Goal: Task Accomplishment & Management: Use online tool/utility

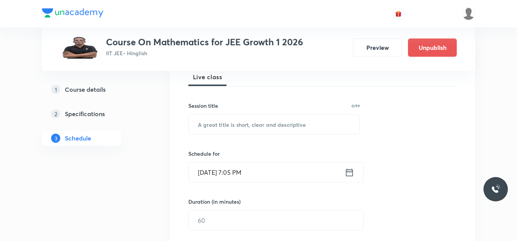
scroll to position [76, 0]
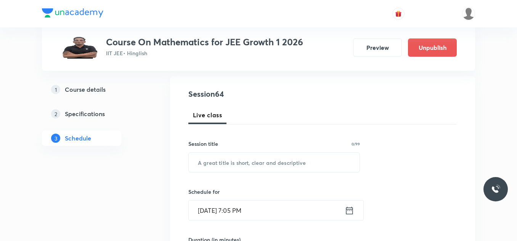
click at [347, 210] on icon at bounding box center [350, 210] width 10 height 11
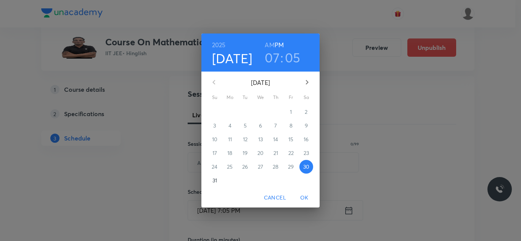
click at [213, 178] on p "31" at bounding box center [214, 181] width 5 height 8
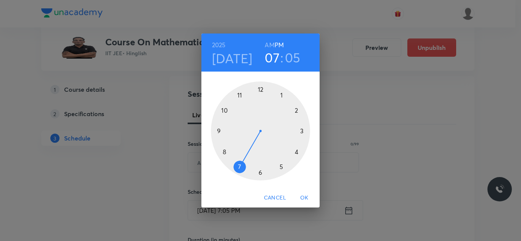
click at [273, 52] on h3 "07" at bounding box center [272, 58] width 15 height 16
click at [271, 43] on h6 "AM" at bounding box center [270, 45] width 10 height 11
drag, startPoint x: 241, startPoint y: 159, endPoint x: 244, endPoint y: 107, distance: 52.3
click at [244, 107] on div at bounding box center [260, 131] width 99 height 99
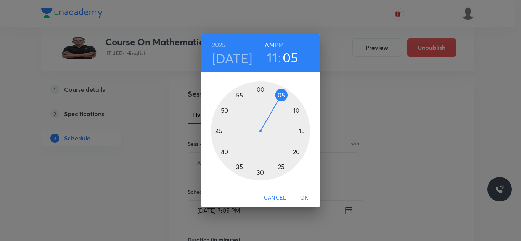
click at [306, 198] on span "OK" at bounding box center [304, 198] width 18 height 10
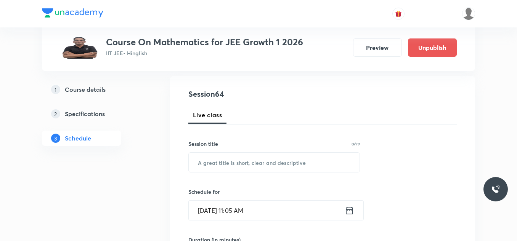
scroll to position [114, 0]
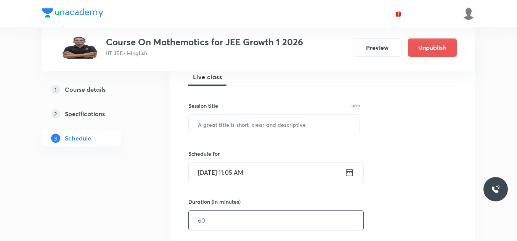
drag, startPoint x: 247, startPoint y: 225, endPoint x: 147, endPoint y: 218, distance: 100.5
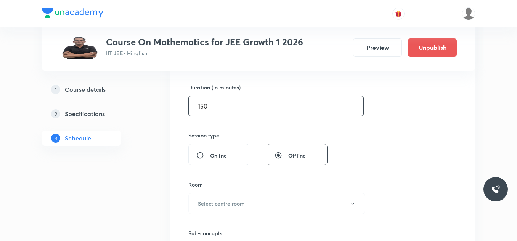
scroll to position [305, 0]
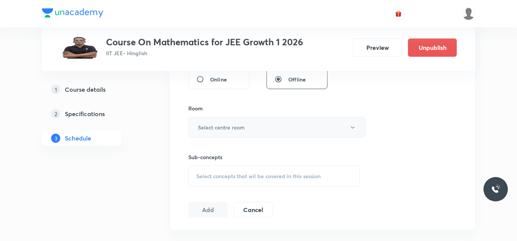
type input "150"
click at [275, 125] on button "Select centre room" at bounding box center [276, 127] width 177 height 21
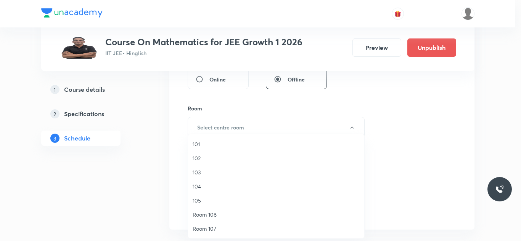
click at [195, 159] on span "102" at bounding box center [275, 158] width 167 height 8
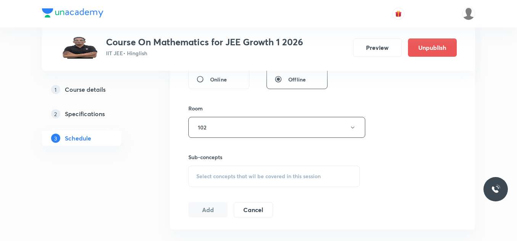
scroll to position [343, 0]
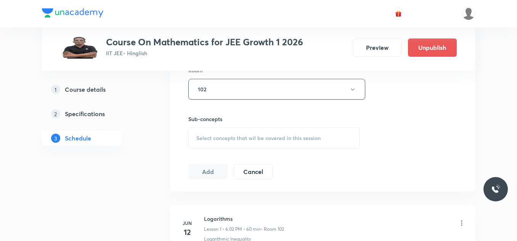
click at [242, 144] on div "Select concepts that wil be covered in this session" at bounding box center [274, 138] width 172 height 21
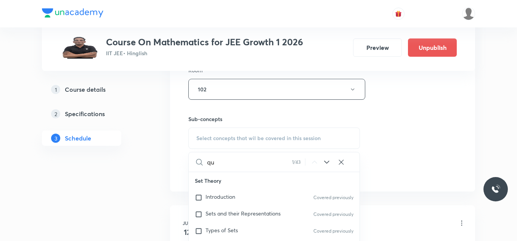
type input "q"
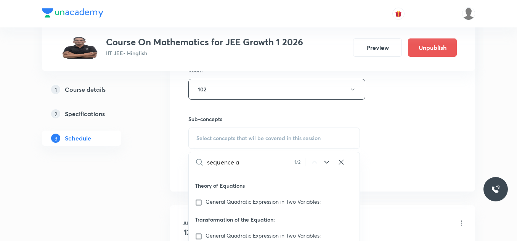
scroll to position [4841, 0]
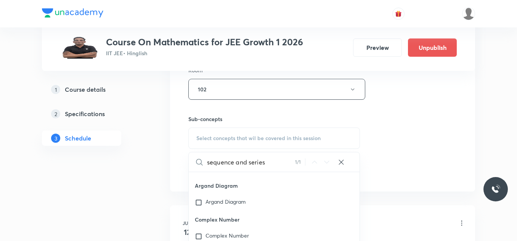
type input "sequence and series"
click at [273, 135] on span "Select concepts that wil be covered in this session" at bounding box center [258, 138] width 124 height 6
click at [301, 137] on span "Select concepts that wil be covered in this session" at bounding box center [258, 138] width 124 height 6
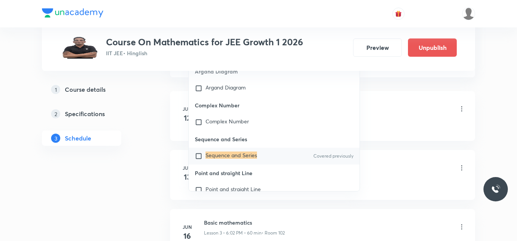
click at [198, 154] on input "checkbox" at bounding box center [200, 156] width 11 height 8
checkbox input "true"
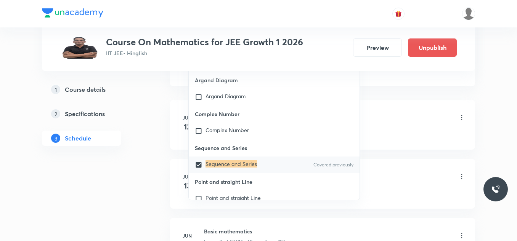
click at [452, 113] on div "Logarithms Lesson 1 • 6:02 PM • 60 min • Room 102" at bounding box center [334, 118] width 261 height 18
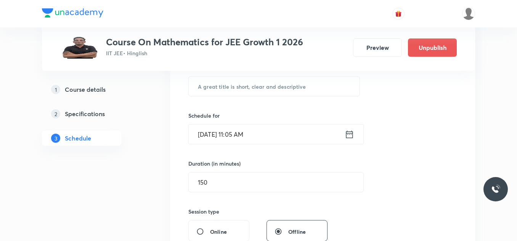
scroll to position [76, 0]
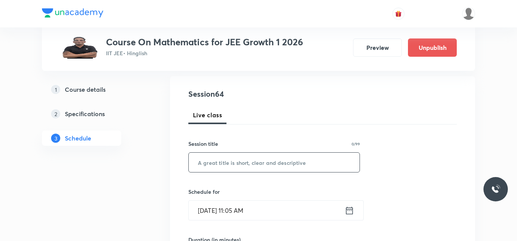
click at [257, 165] on input "text" at bounding box center [274, 162] width 171 height 19
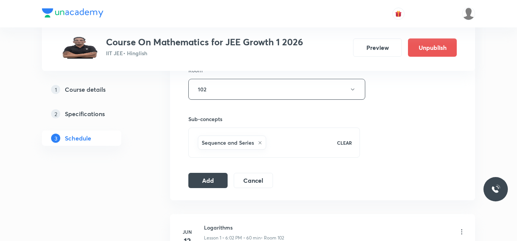
scroll to position [419, 0]
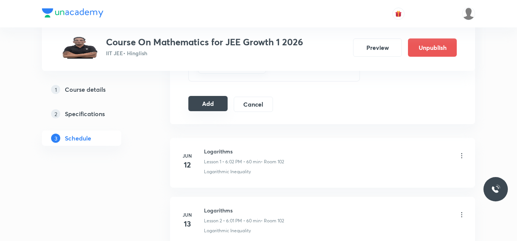
type input "Sequence and Series"
click at [220, 107] on button "Add" at bounding box center [207, 103] width 39 height 15
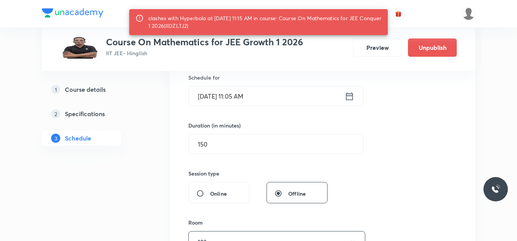
scroll to position [343, 0]
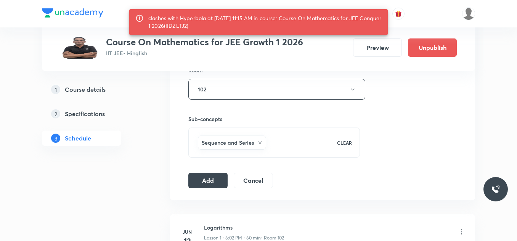
click at [205, 172] on div "Session 64 Live class Session title 19/99 Sequence and Series ​ Schedule for [D…" at bounding box center [322, 5] width 268 height 367
click at [205, 175] on button "Add" at bounding box center [207, 179] width 39 height 15
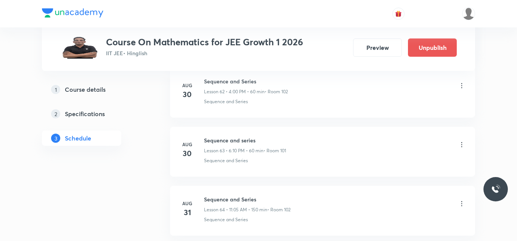
scroll to position [3802, 0]
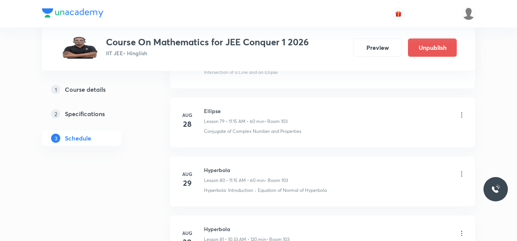
scroll to position [5225, 0]
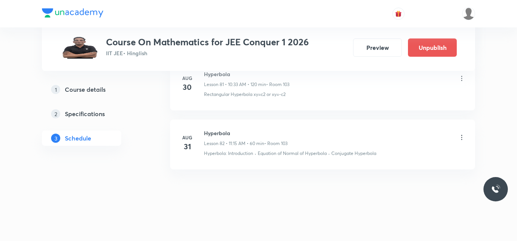
click at [458, 137] on icon at bounding box center [462, 138] width 8 height 8
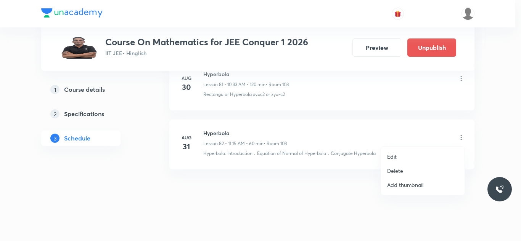
click at [409, 169] on li "Delete" at bounding box center [422, 171] width 83 height 14
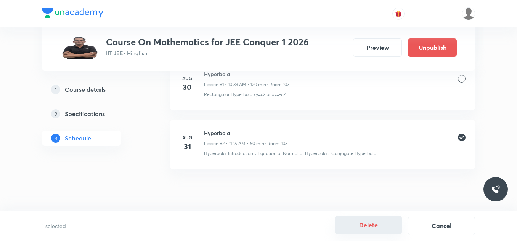
click at [391, 225] on button "Delete" at bounding box center [368, 225] width 67 height 18
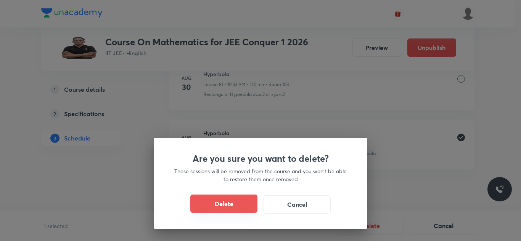
click at [239, 205] on button "Delete" at bounding box center [223, 204] width 67 height 18
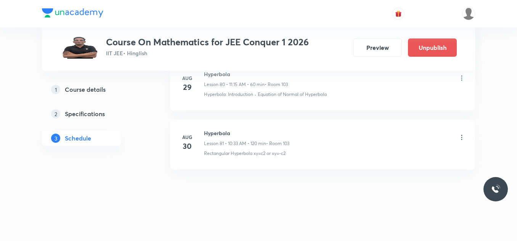
scroll to position [5166, 0]
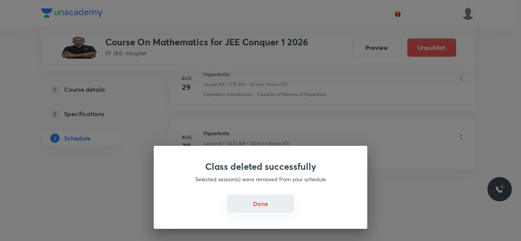
click at [258, 203] on button "Done" at bounding box center [260, 204] width 67 height 18
